Goal: Information Seeking & Learning: Find contact information

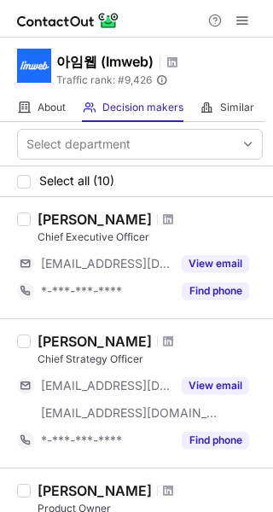
click at [49, 74] on object at bounding box center [34, 66] width 34 height 34
click at [79, 64] on h1 "아임웹 (Imweb)" at bounding box center [104, 61] width 97 height 20
click at [34, 108] on div "About About Company" at bounding box center [41, 108] width 49 height 28
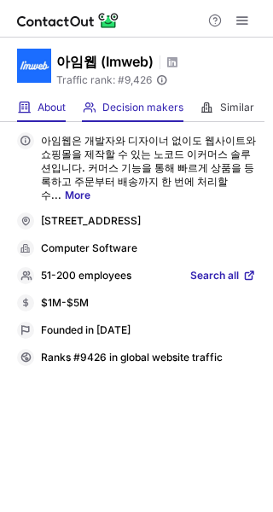
click at [90, 108] on span at bounding box center [89, 108] width 14 height 14
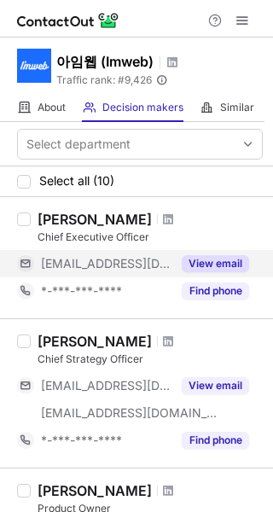
click at [216, 259] on button "View email" at bounding box center [215, 263] width 67 height 17
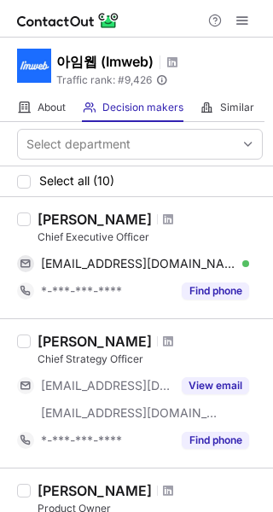
click at [60, 241] on div "Chief Executive Officer" at bounding box center [150, 236] width 225 height 15
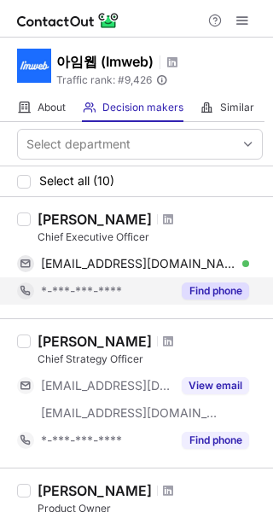
click at [209, 279] on div "Find phone" at bounding box center [210, 290] width 78 height 27
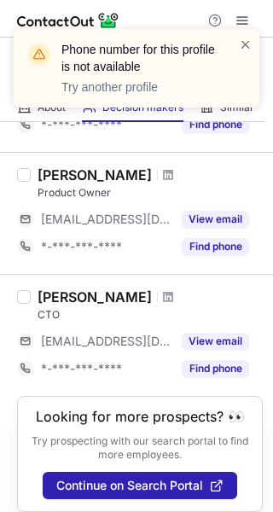
scroll to position [1086, 0]
